Goal: Check status

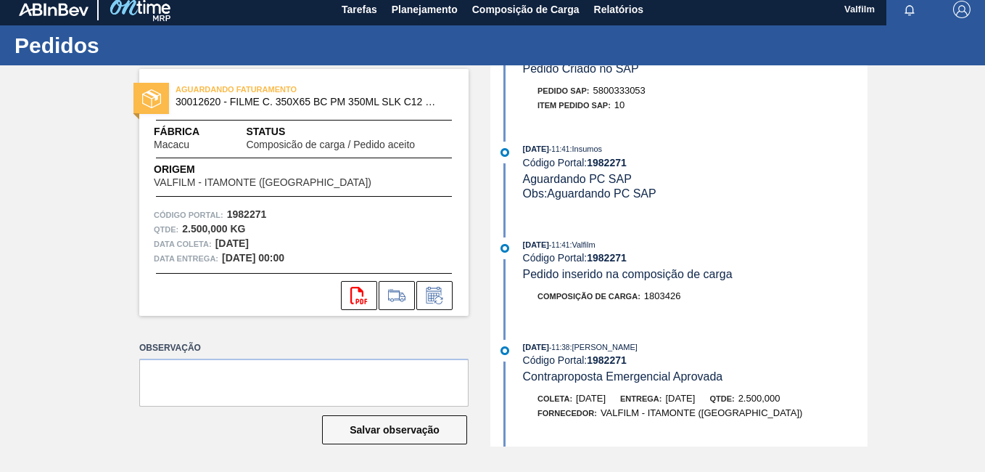
scroll to position [168, 0]
